Goal: Task Accomplishment & Management: Manage account settings

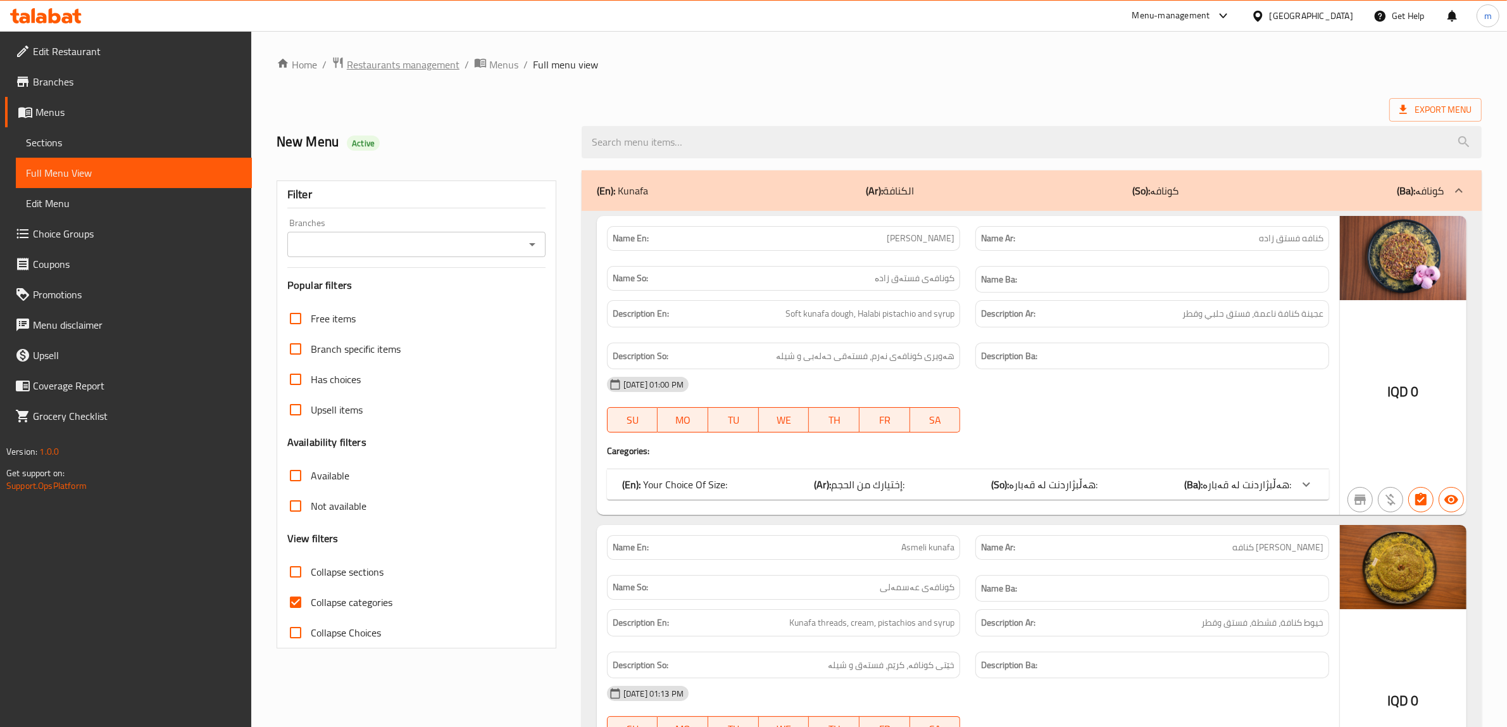
click at [432, 71] on span "Restaurants management" at bounding box center [403, 64] width 113 height 15
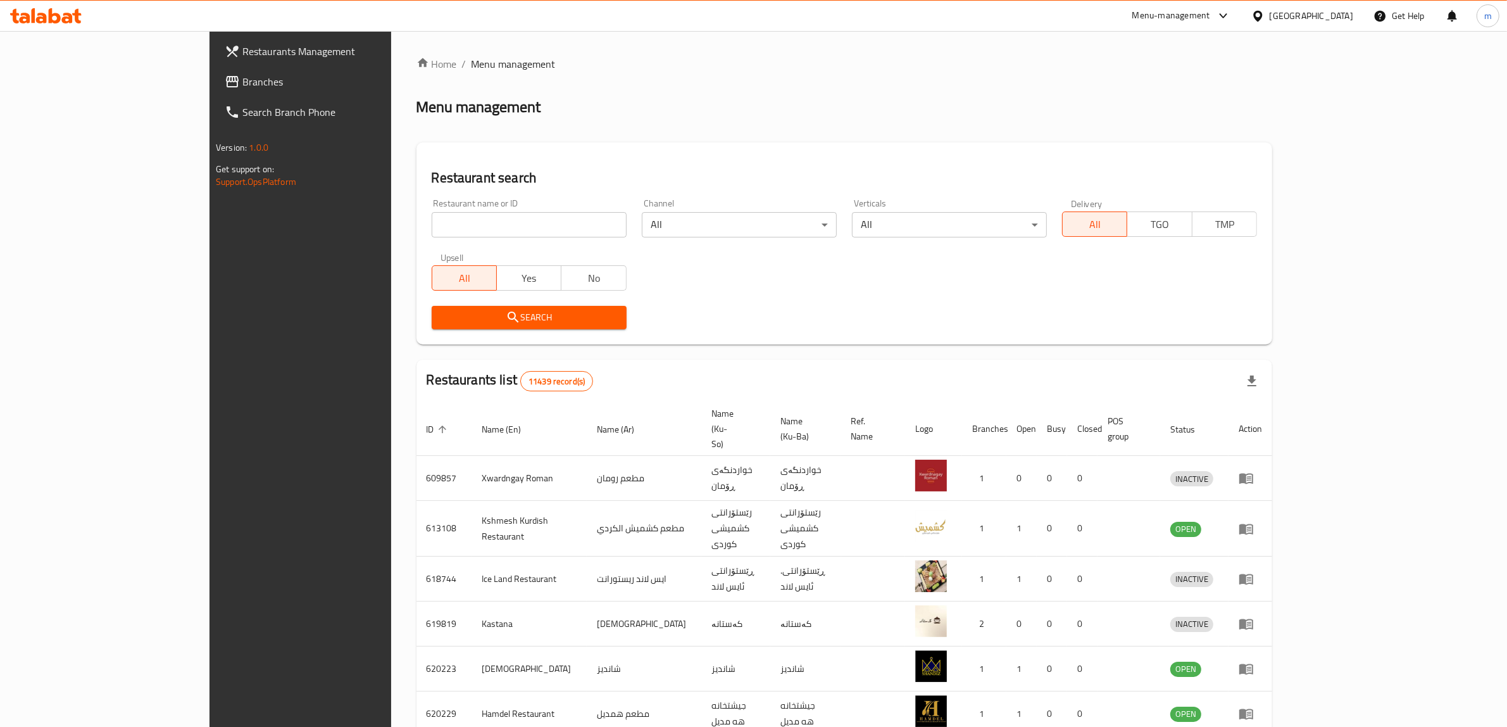
click at [242, 77] on span "Branches" at bounding box center [346, 81] width 209 height 15
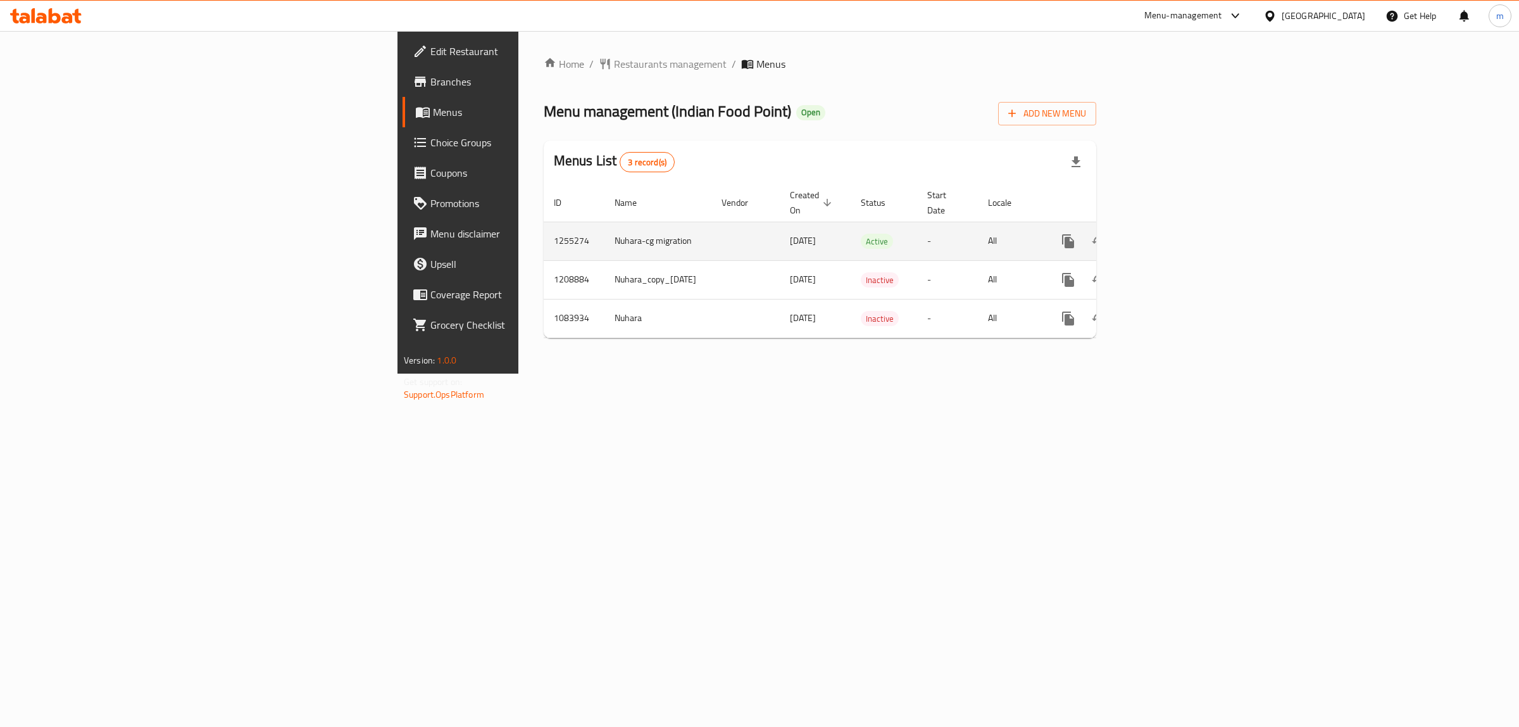
click at [1167, 234] on icon "enhanced table" at bounding box center [1159, 241] width 15 height 15
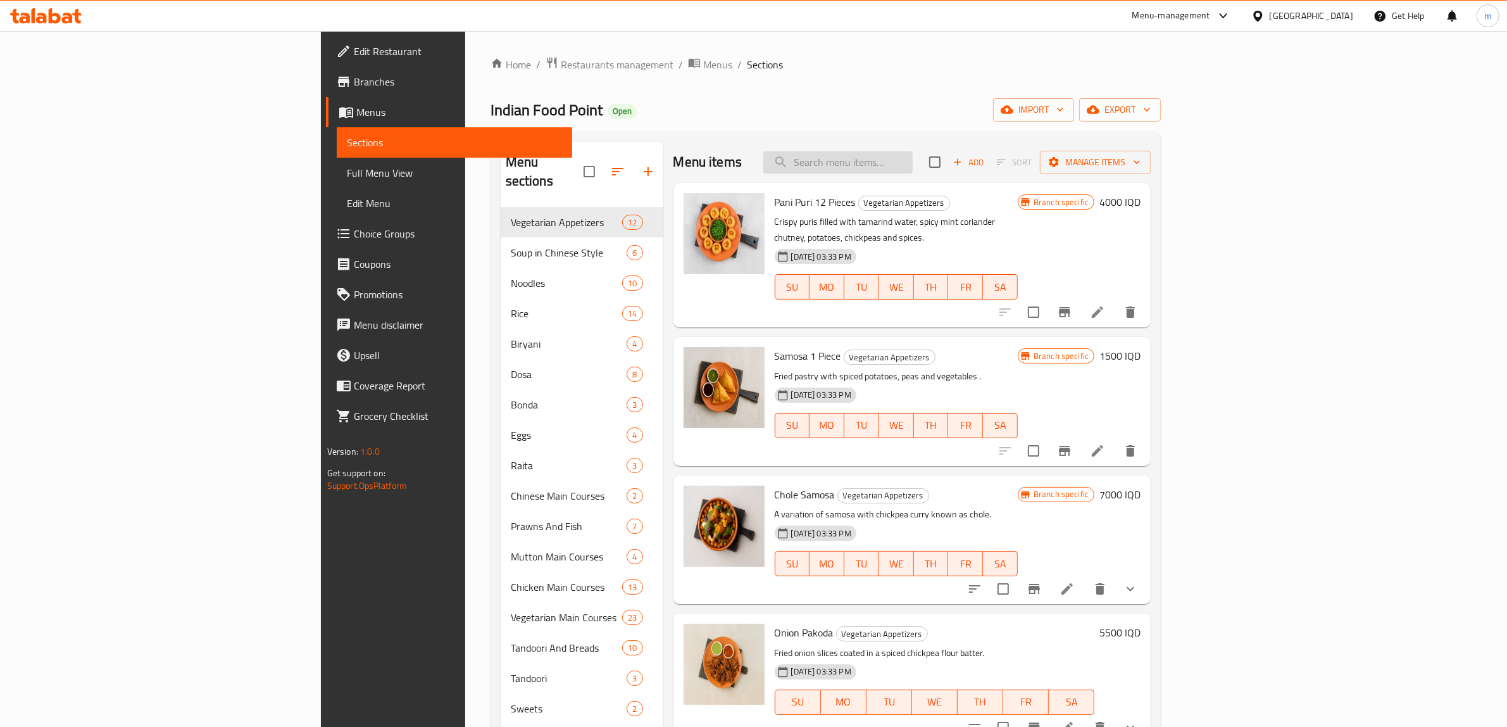
click at [913, 165] on input "search" at bounding box center [837, 162] width 149 height 22
paste input "Pani Puri 12 Pieces"
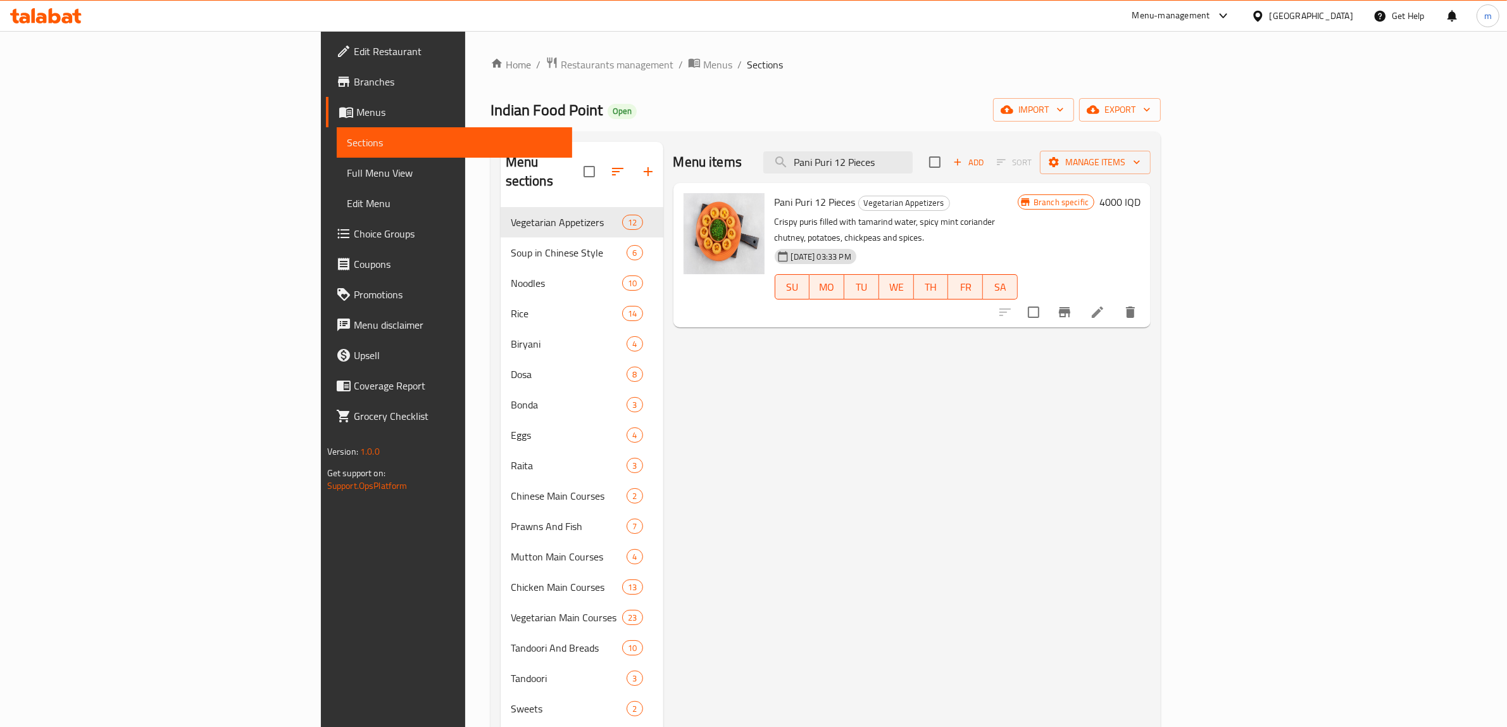
type input "Pani Puri 12 Pieces"
click at [347, 165] on span "Full Menu View" at bounding box center [455, 172] width 216 height 15
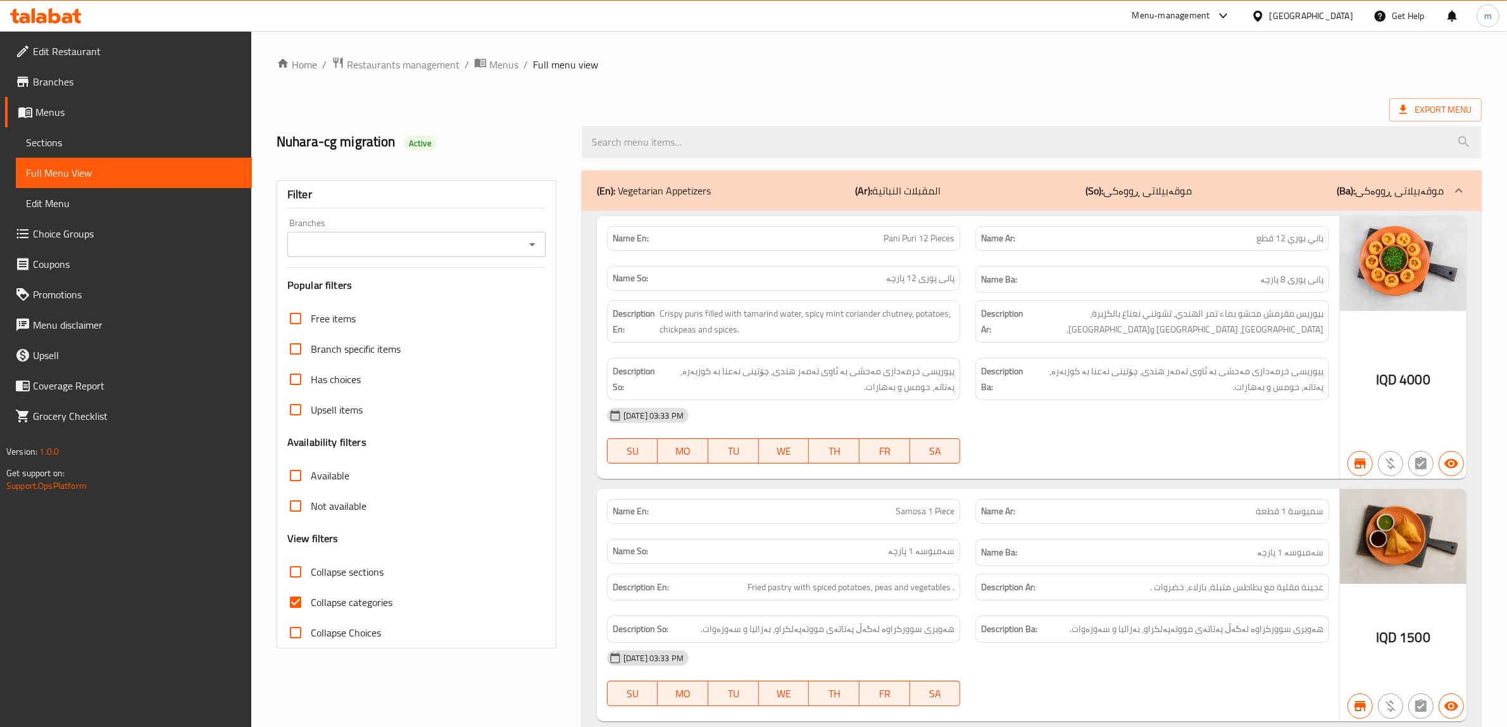
click at [530, 246] on icon "Open" at bounding box center [532, 244] width 15 height 15
click at [526, 246] on icon "Open" at bounding box center [532, 244] width 15 height 15
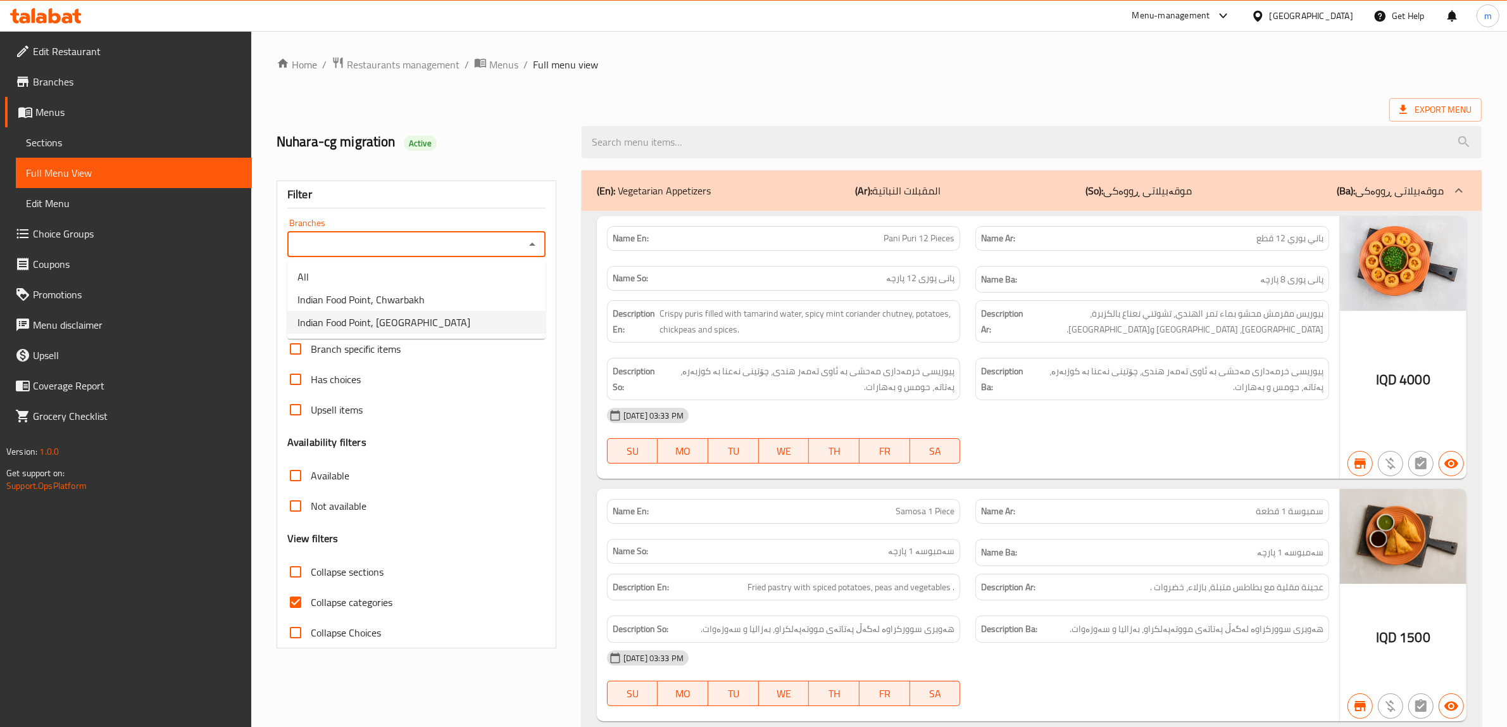
click at [453, 314] on li "Indian Food Point, [GEOGRAPHIC_DATA]" at bounding box center [416, 322] width 258 height 23
type input "Indian Food Point, [GEOGRAPHIC_DATA]"
click at [295, 606] on input "Collapse categories" at bounding box center [295, 602] width 30 height 30
checkbox input "false"
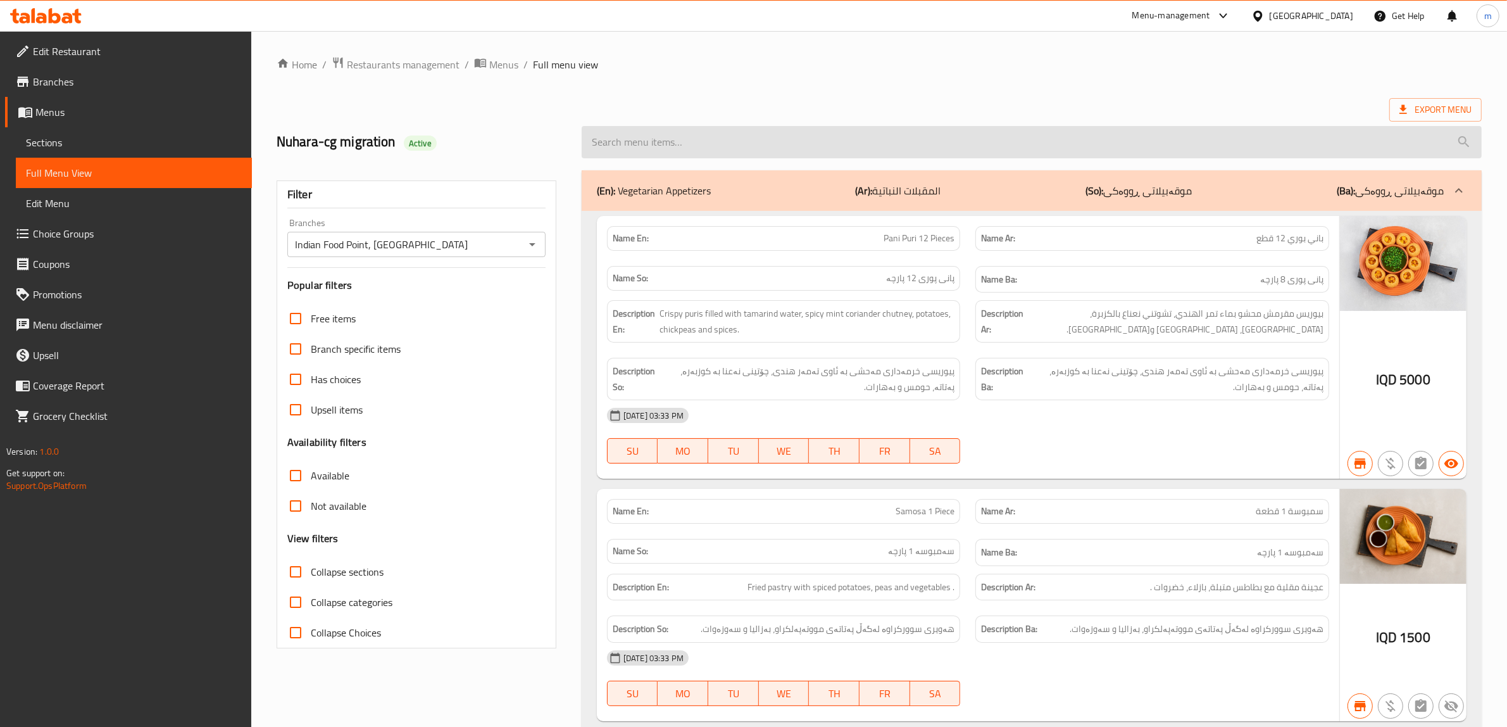
click at [705, 135] on input "search" at bounding box center [1032, 142] width 900 height 32
paste input "Pani Puri 12 Pieces"
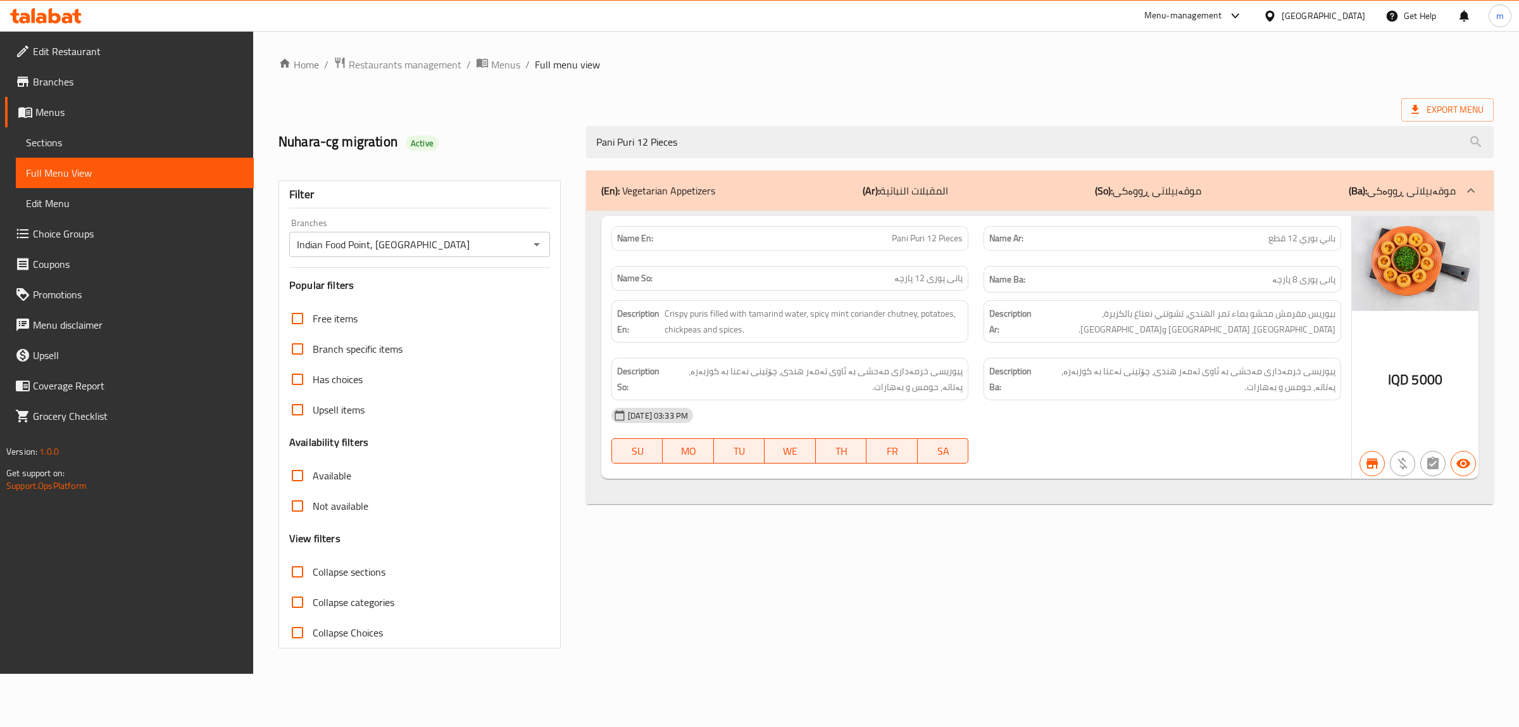
type input "Pani Puri 12 Pieces"
click at [102, 142] on span "Sections" at bounding box center [135, 142] width 218 height 15
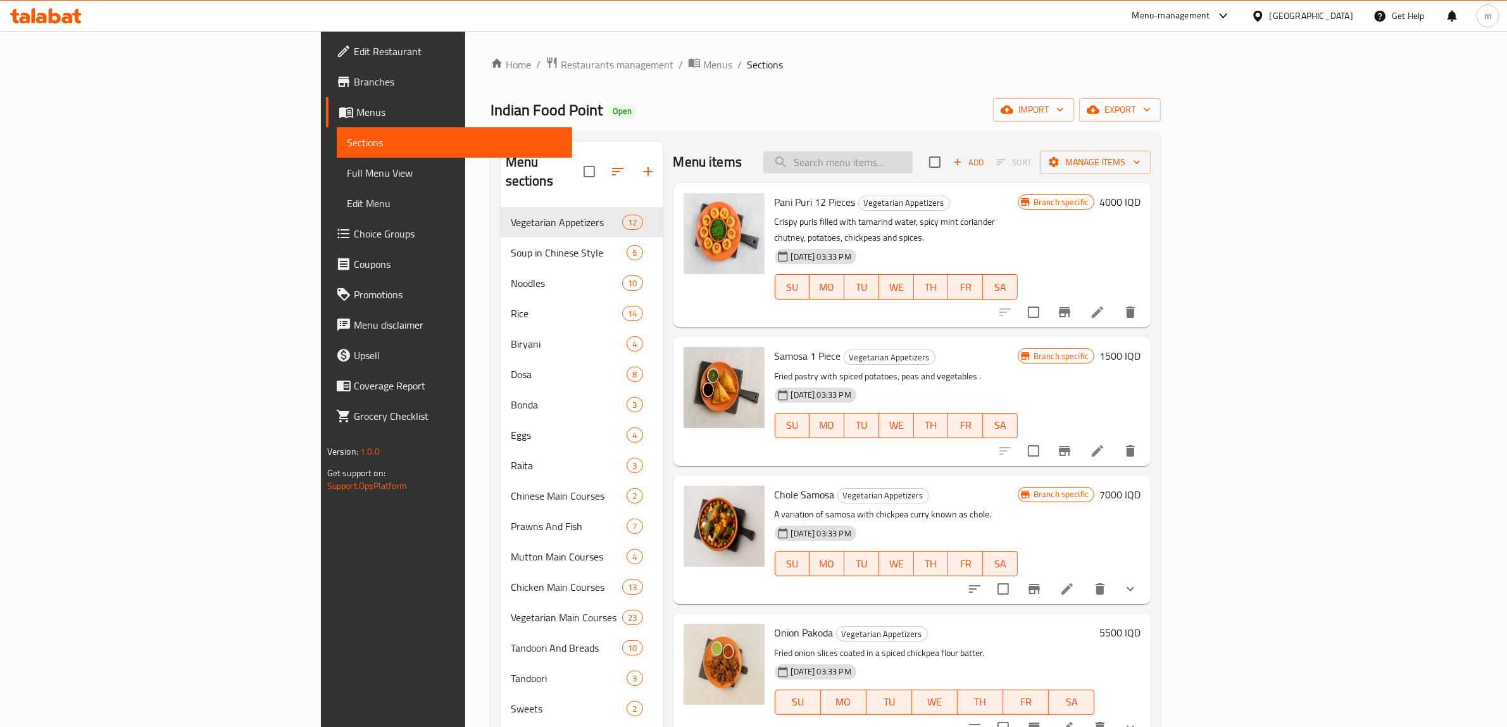
click at [913, 158] on input "search" at bounding box center [837, 162] width 149 height 22
paste input "Pani Puri 12 Pieces"
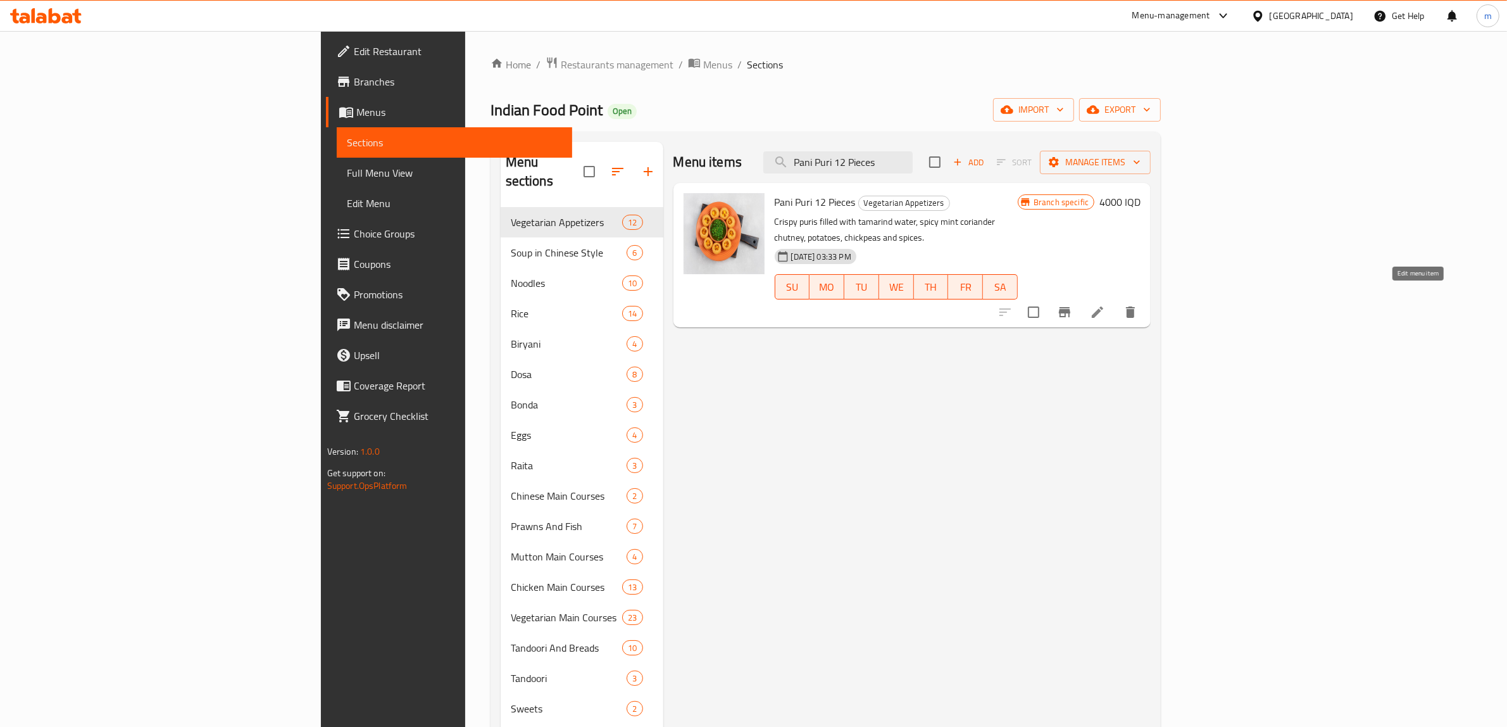
type input "Pani Puri 12 Pieces"
click at [1105, 305] on icon at bounding box center [1097, 312] width 15 height 15
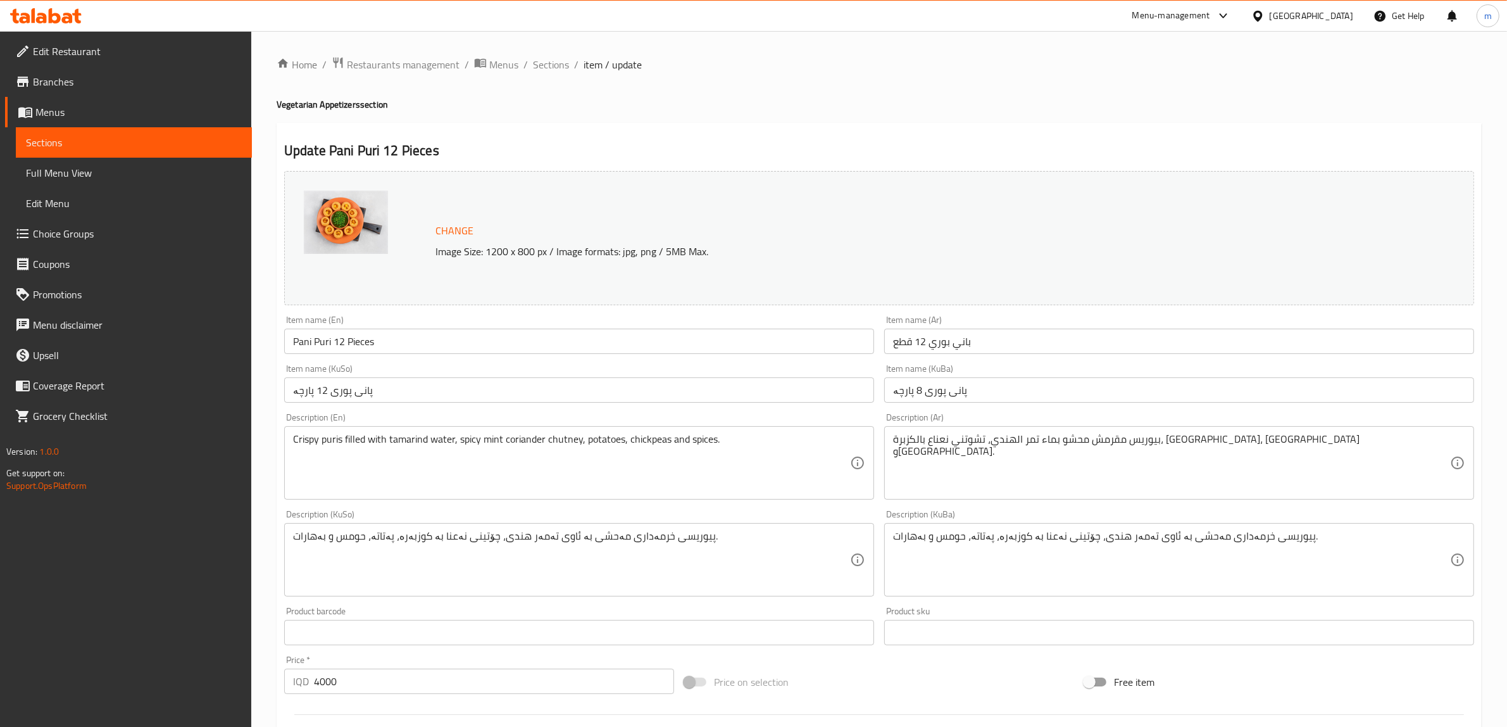
click at [336, 339] on input "Pani Puri 12 Pieces" at bounding box center [579, 341] width 590 height 25
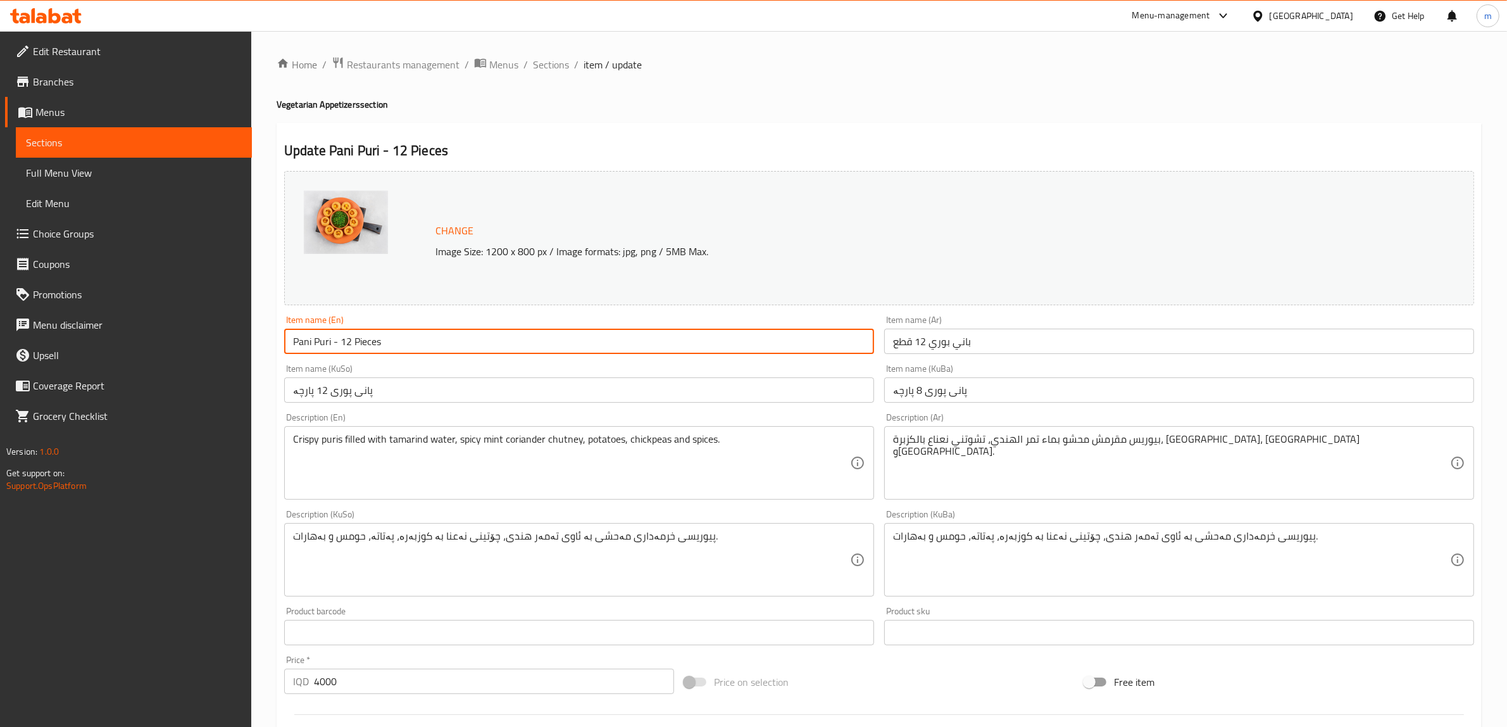
type input "Pani Puri - 12 Pieces"
click at [928, 343] on input "باني بوري 12 قطع" at bounding box center [1179, 341] width 590 height 25
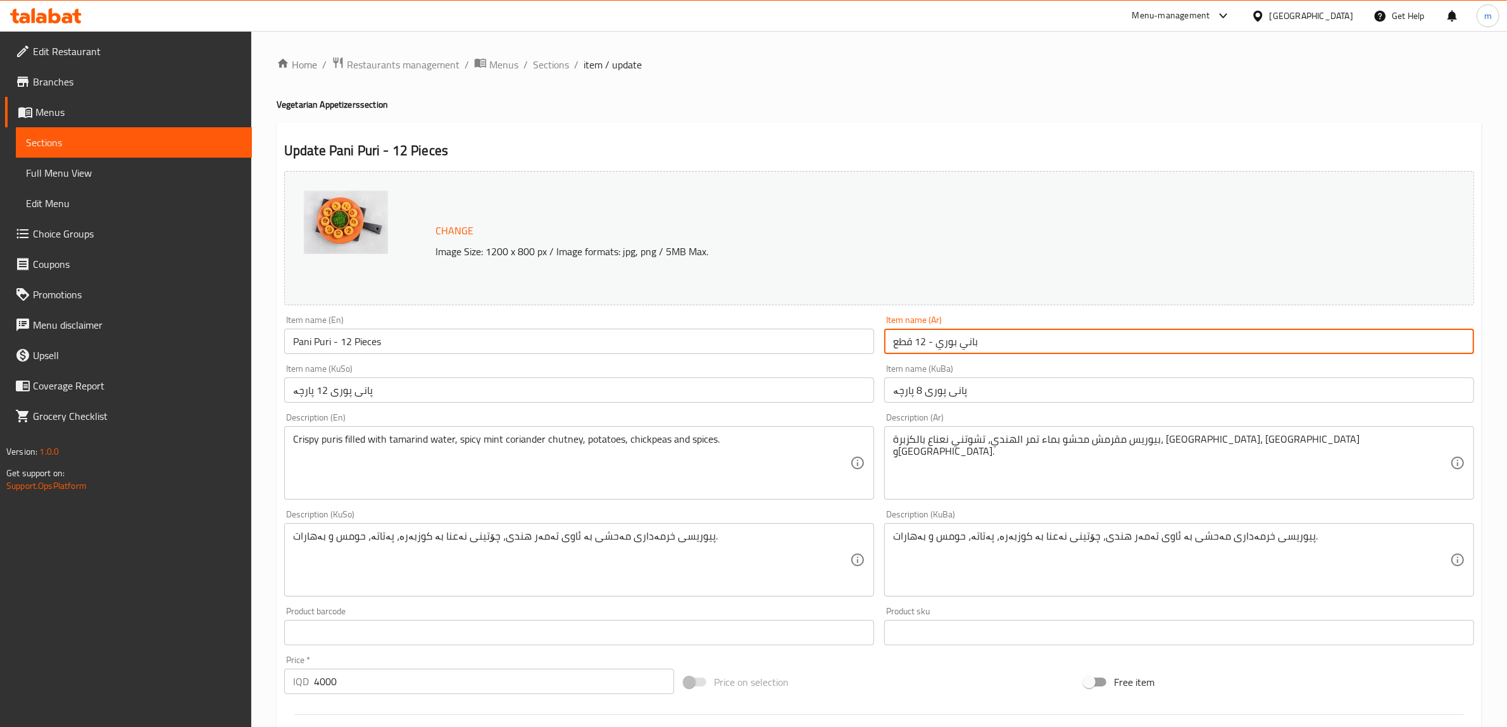
type input "باني بوري - 12 قطع"
click at [919, 389] on input "پانی پوری 8 پارچە" at bounding box center [1179, 389] width 590 height 25
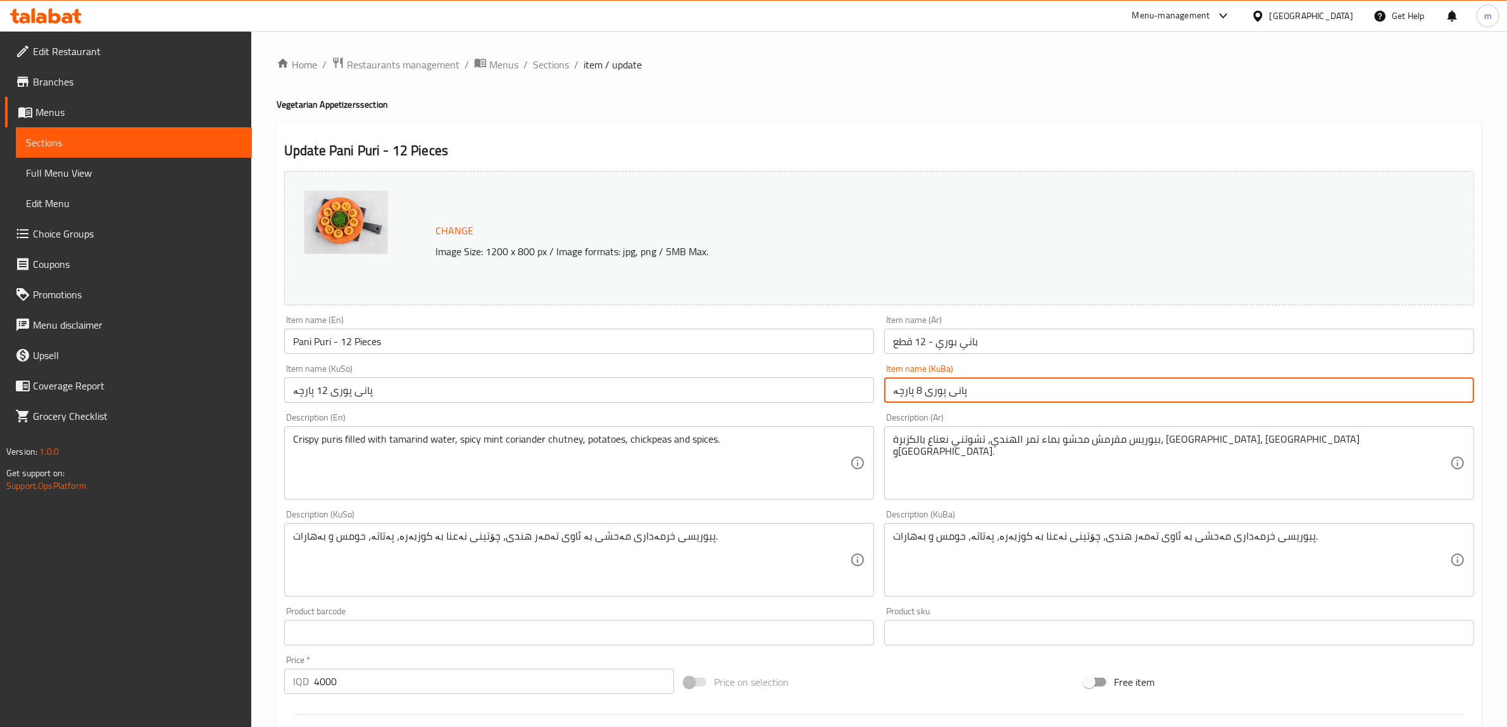
click at [919, 389] on input "پانی پوری 8 پارچە" at bounding box center [1179, 389] width 590 height 25
click at [330, 389] on input "پانی پوری 12 پارچە" at bounding box center [579, 389] width 590 height 25
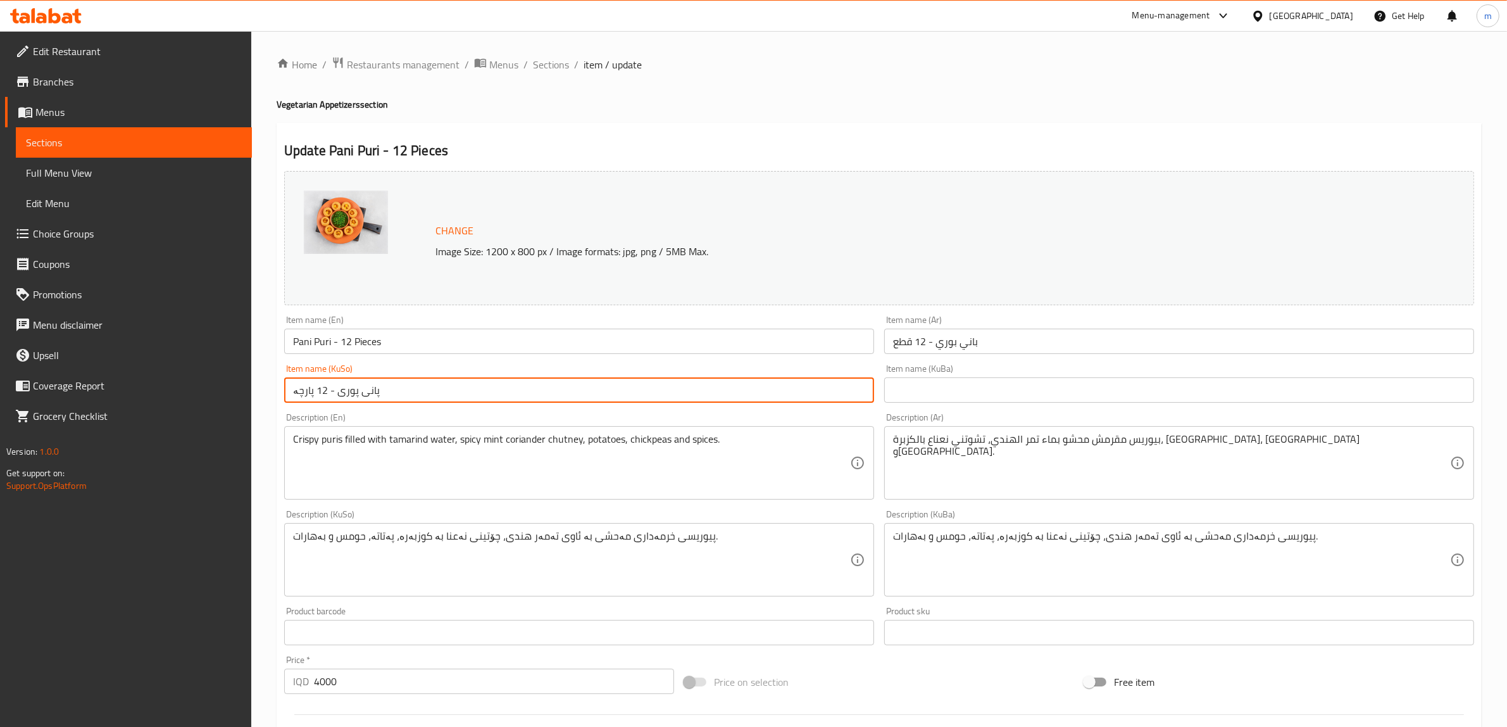
type input "پانی پوری - 12 پارچە"
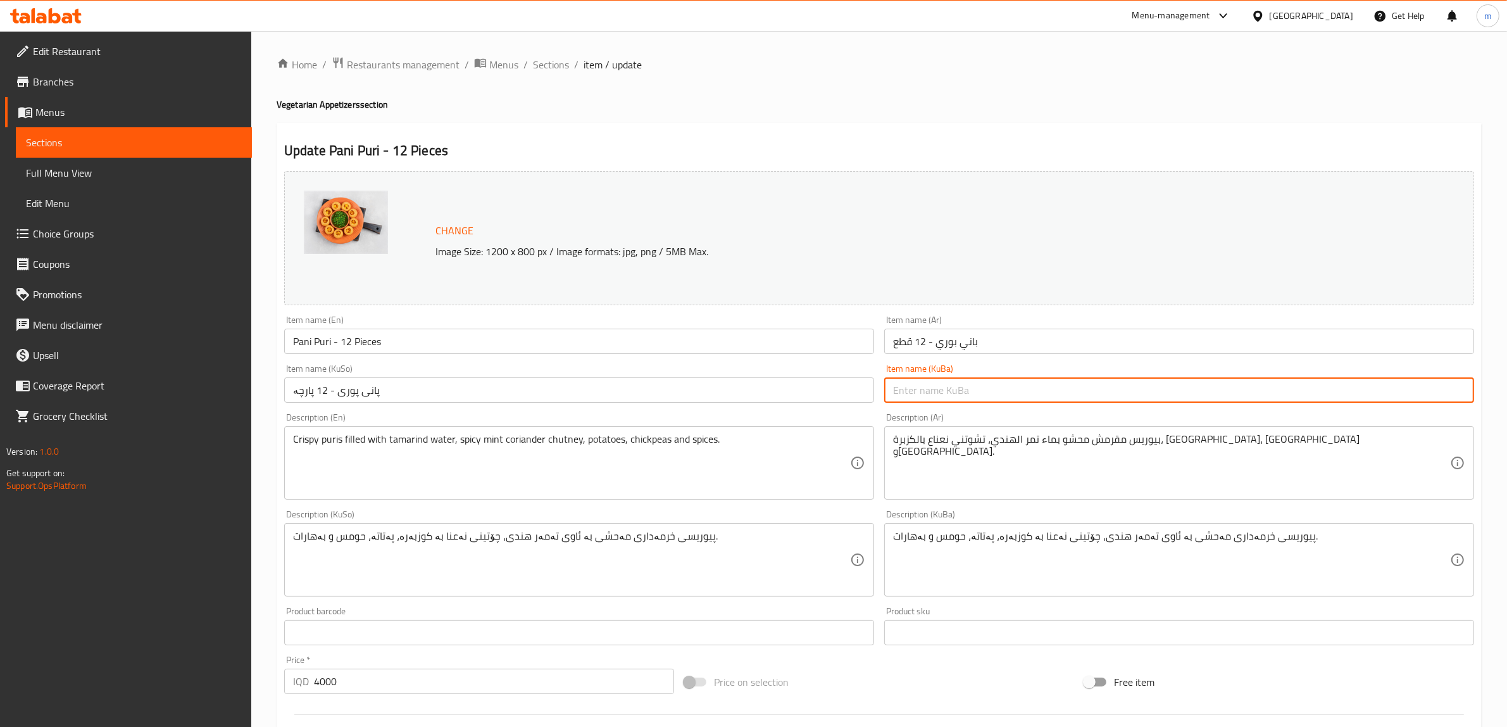
click at [994, 382] on input "text" at bounding box center [1179, 389] width 590 height 25
paste input "پانی پوری - 12 پارچە"
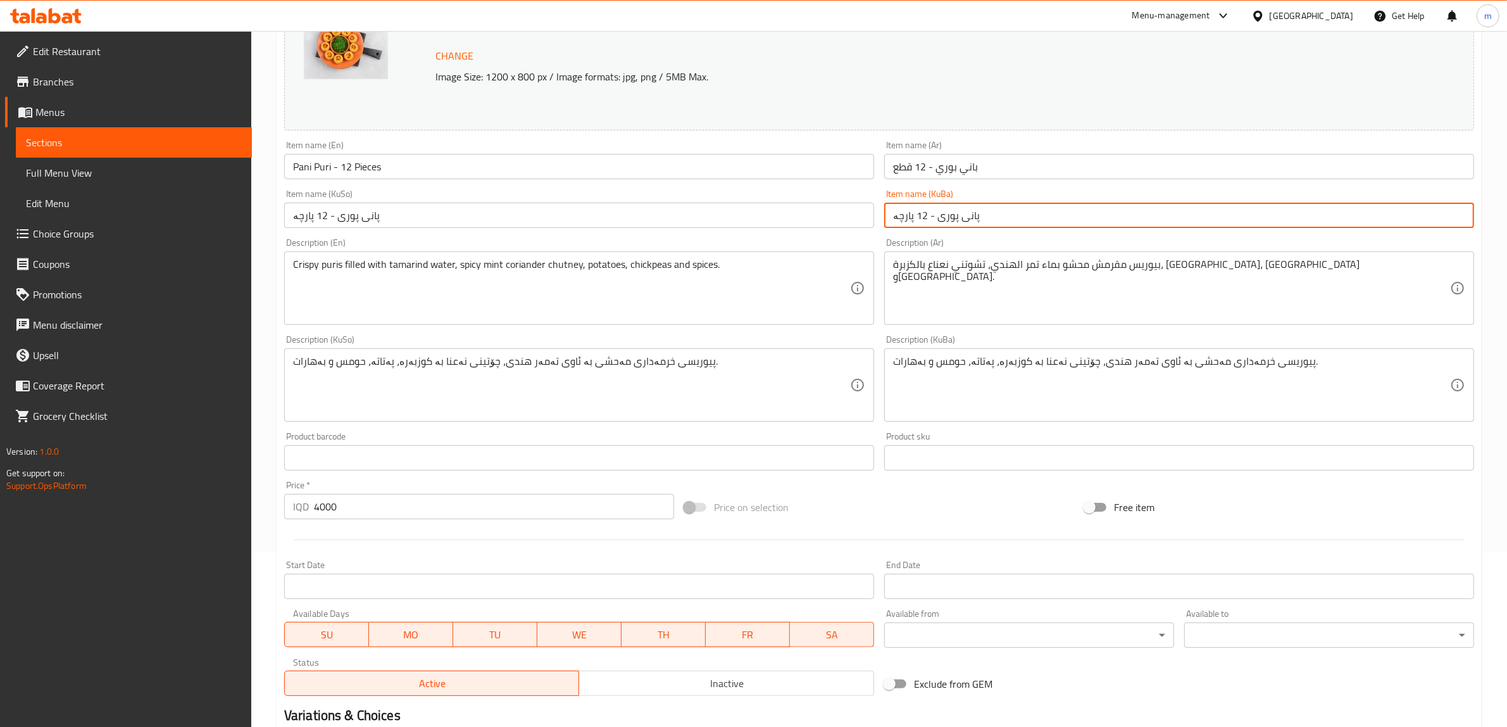
scroll to position [330, 0]
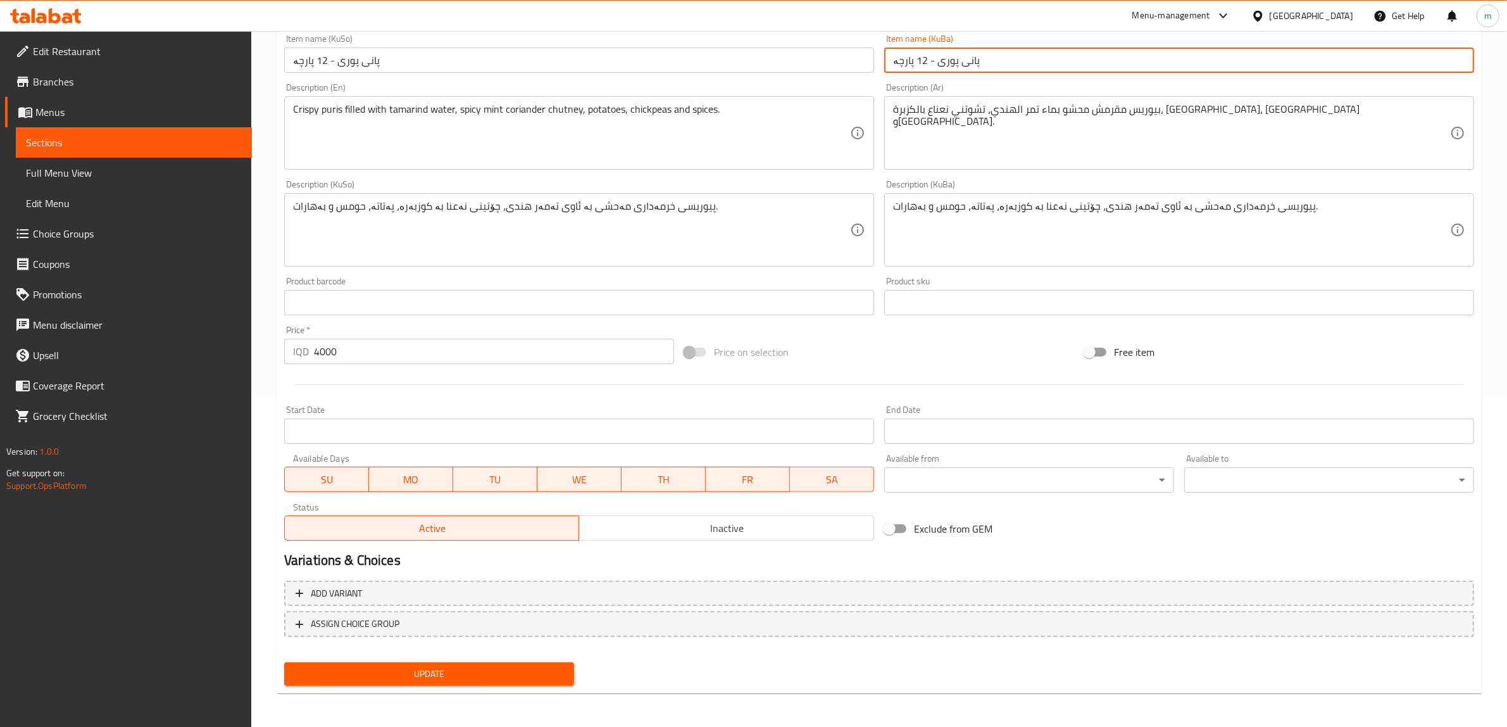
type input "پانی پوری - 12 پارچە"
click at [441, 670] on span "Update" at bounding box center [429, 674] width 270 height 16
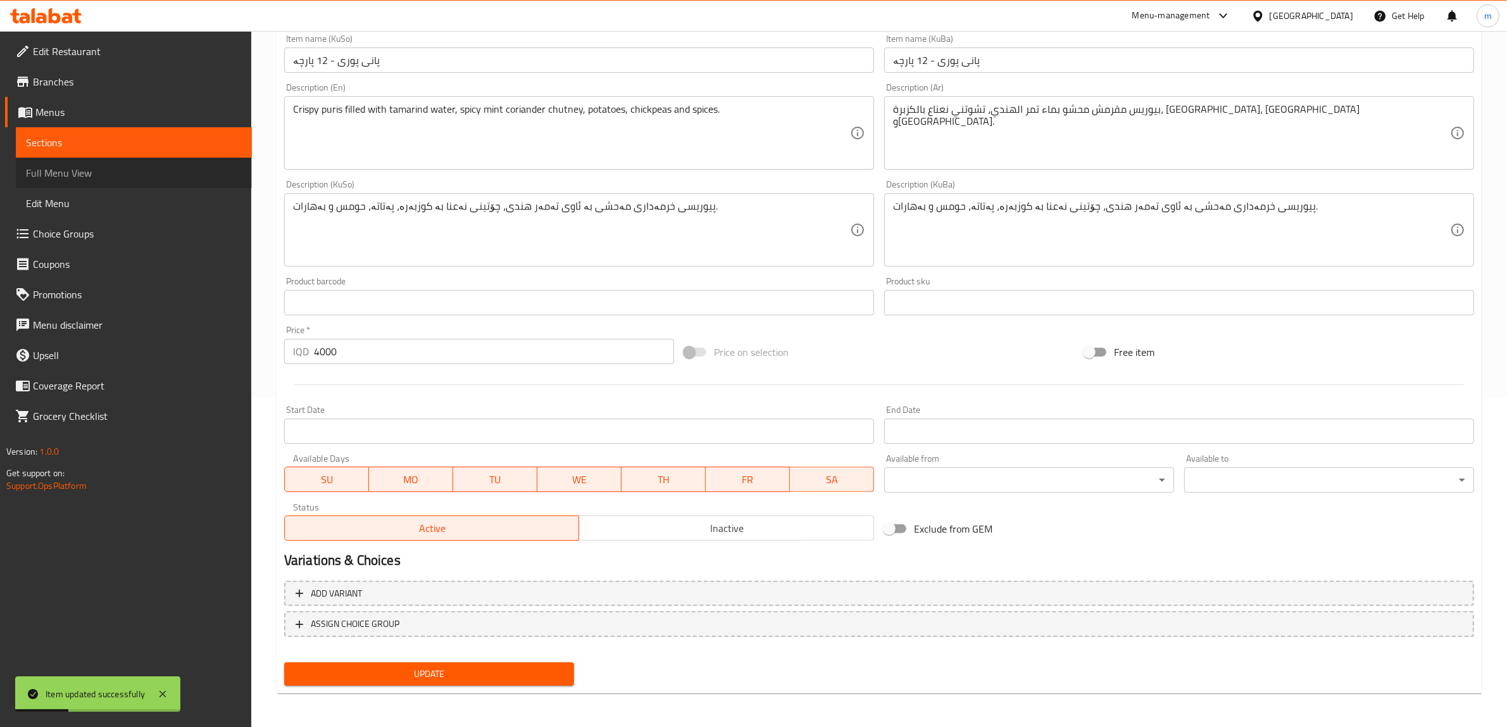
click at [154, 173] on span "Full Menu View" at bounding box center [134, 172] width 216 height 15
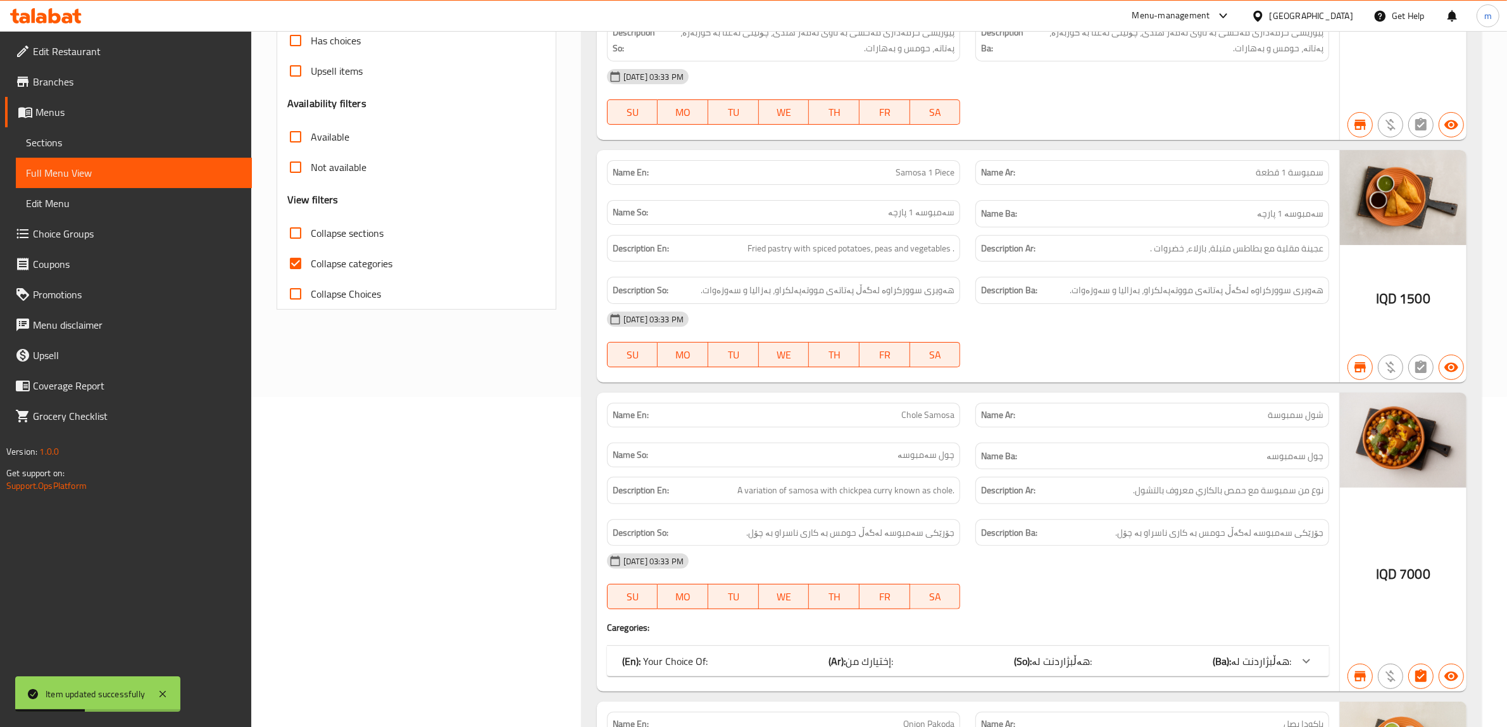
click at [298, 263] on input "Collapse categories" at bounding box center [295, 263] width 30 height 30
checkbox input "false"
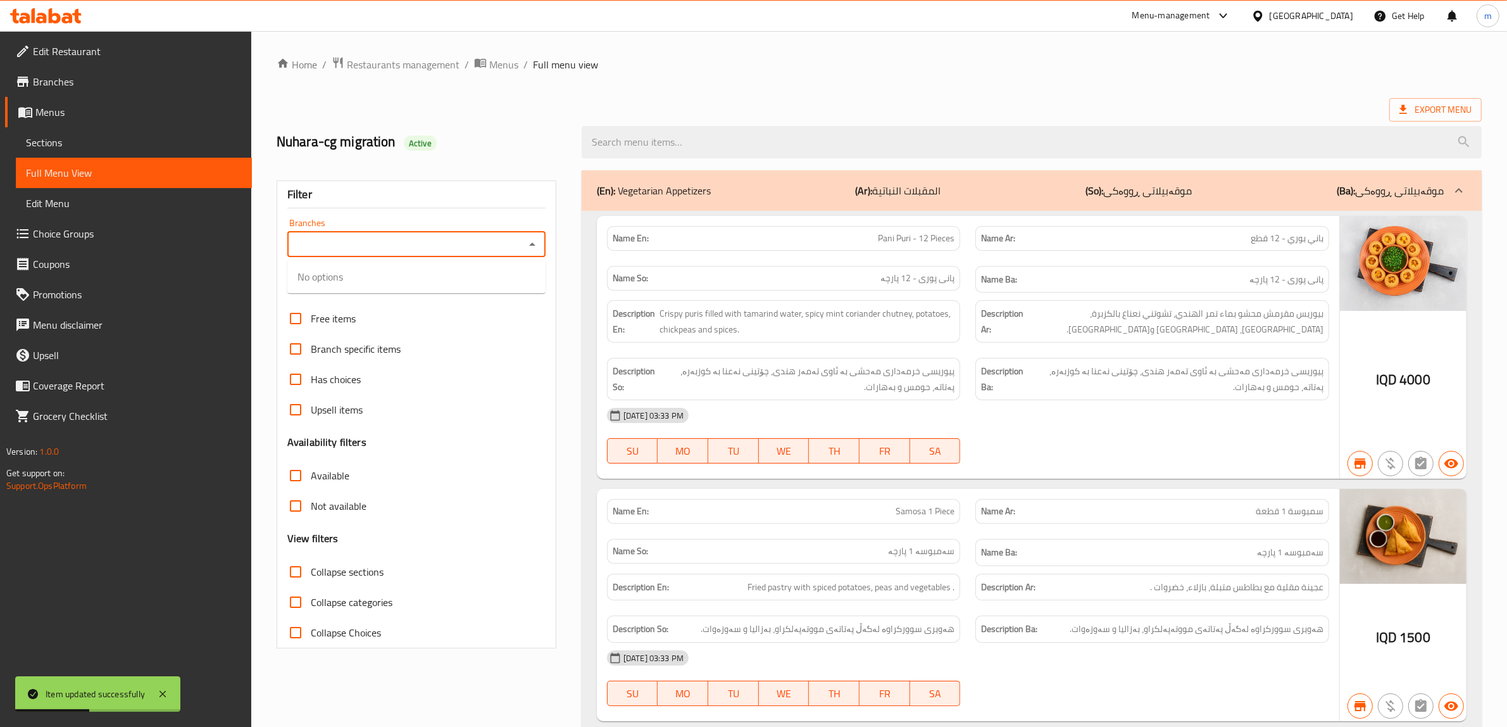
click at [532, 241] on icon "Close" at bounding box center [532, 244] width 15 height 15
click at [532, 241] on icon "Open" at bounding box center [532, 244] width 15 height 15
click at [400, 320] on span "Indian Food Point, [GEOGRAPHIC_DATA]" at bounding box center [384, 322] width 173 height 15
type input "Indian Food Point, [GEOGRAPHIC_DATA]"
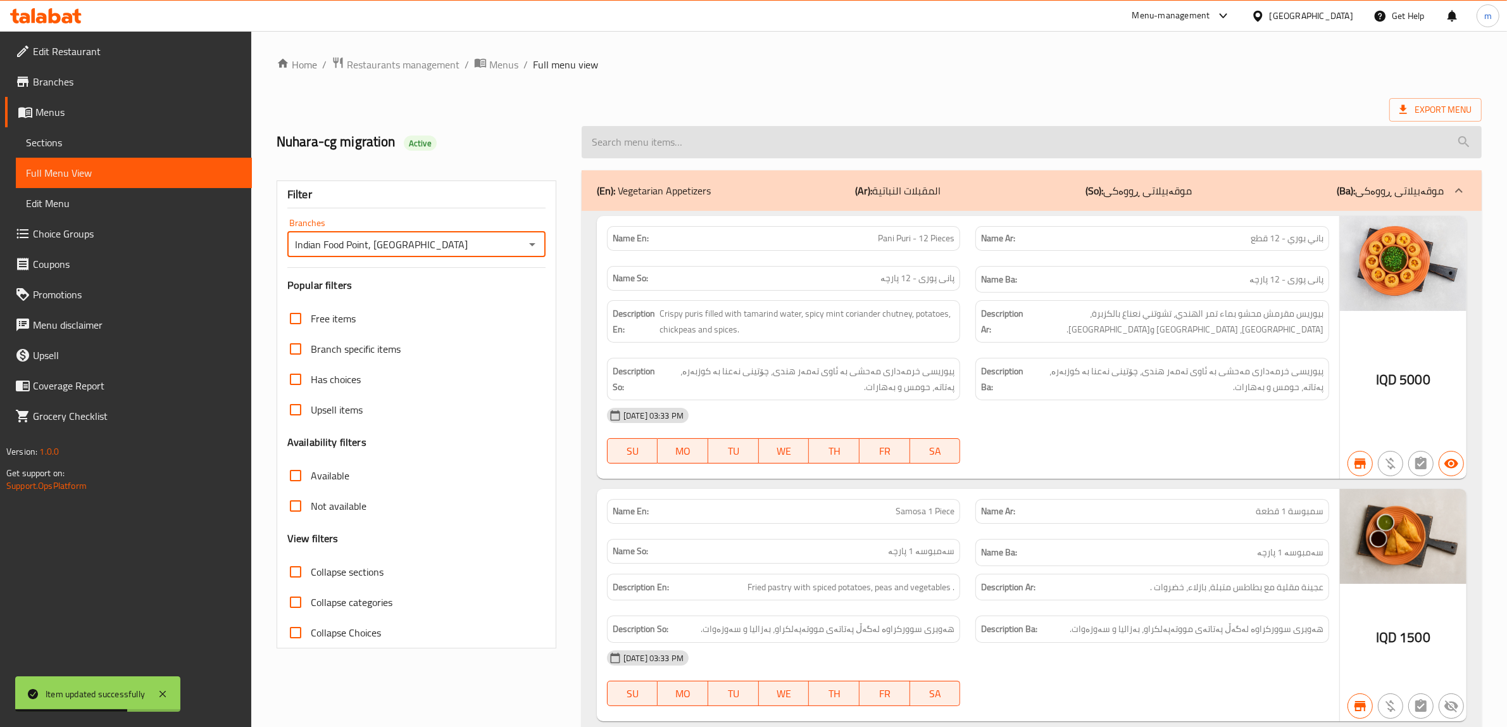
click at [757, 141] on input "search" at bounding box center [1032, 142] width 900 height 32
paste input "Pani Puri 12 Pieces"
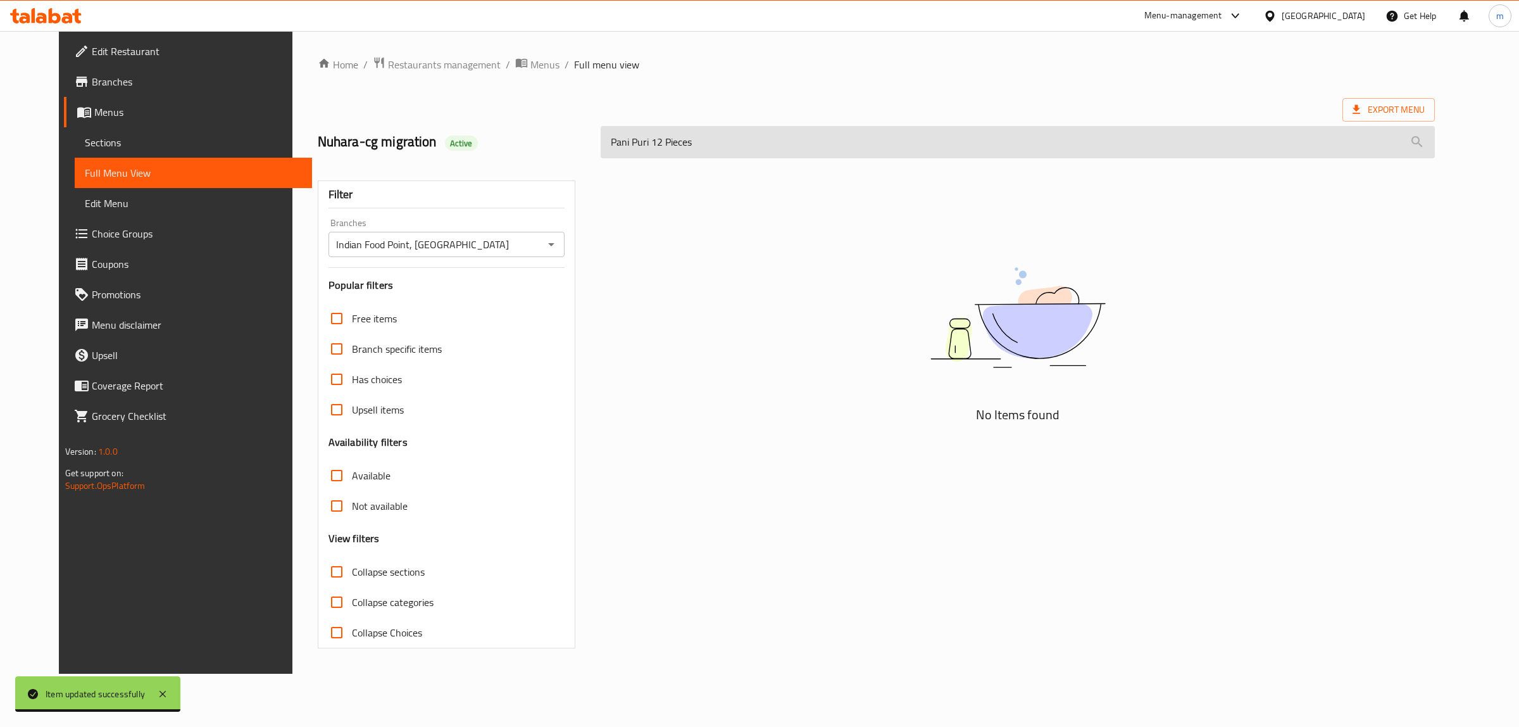
click at [638, 146] on input "Pani Puri 12 Pieces" at bounding box center [1018, 142] width 834 height 32
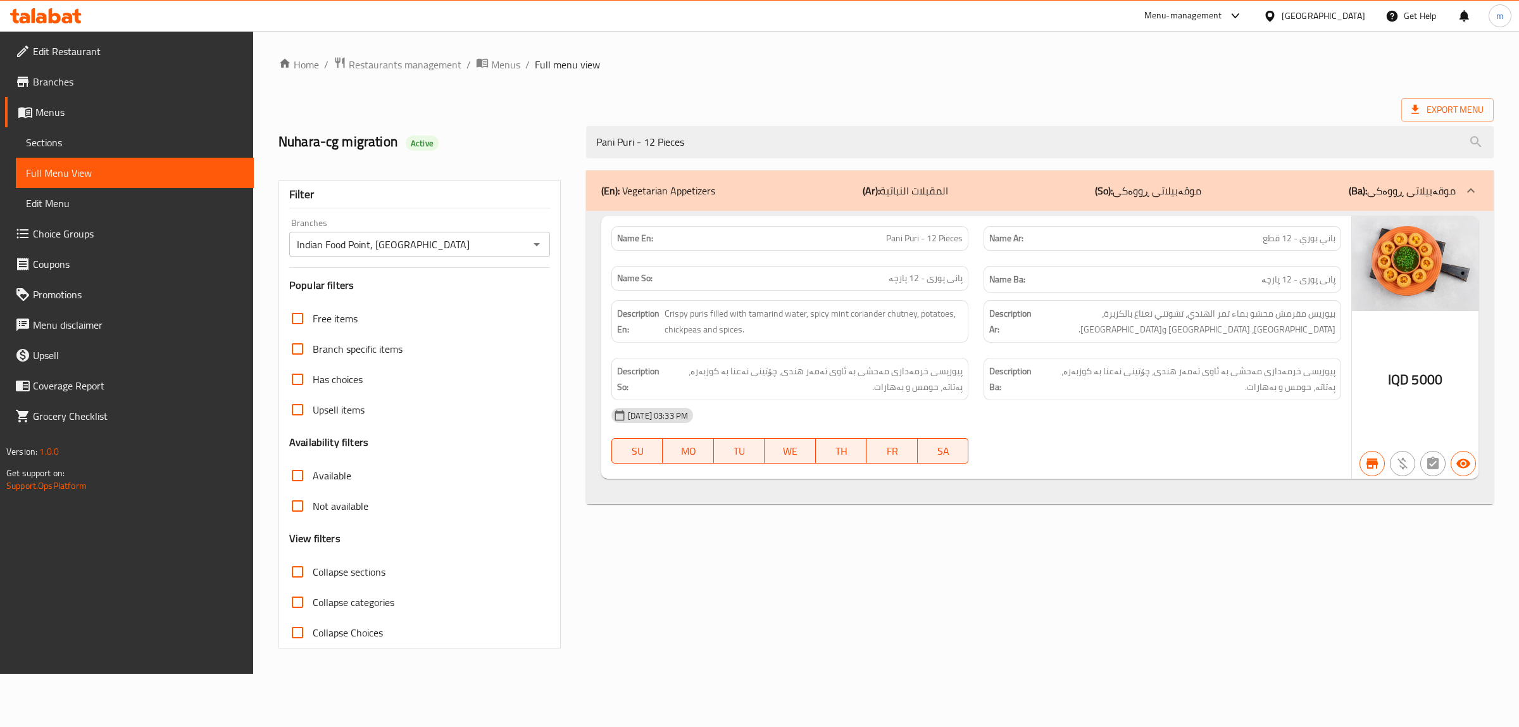
type input "Pani Puri - 12 Pieces"
